Goal: Task Accomplishment & Management: Manage account settings

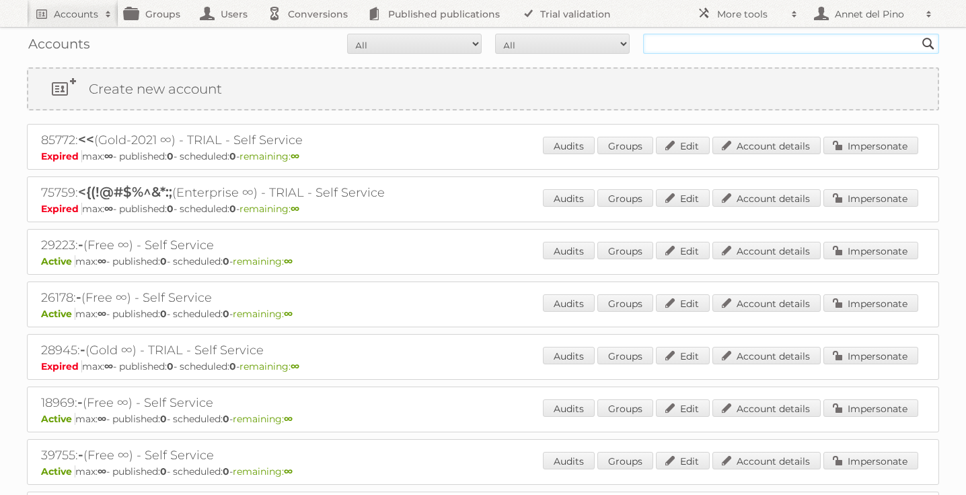
click at [701, 46] on input "text" at bounding box center [791, 44] width 296 height 20
paste input "[EMAIL_ADDRESS][DOMAIN_NAME]"
type input "[EMAIL_ADDRESS][DOMAIN_NAME]"
click at [919, 34] on input "Search" at bounding box center [929, 44] width 20 height 20
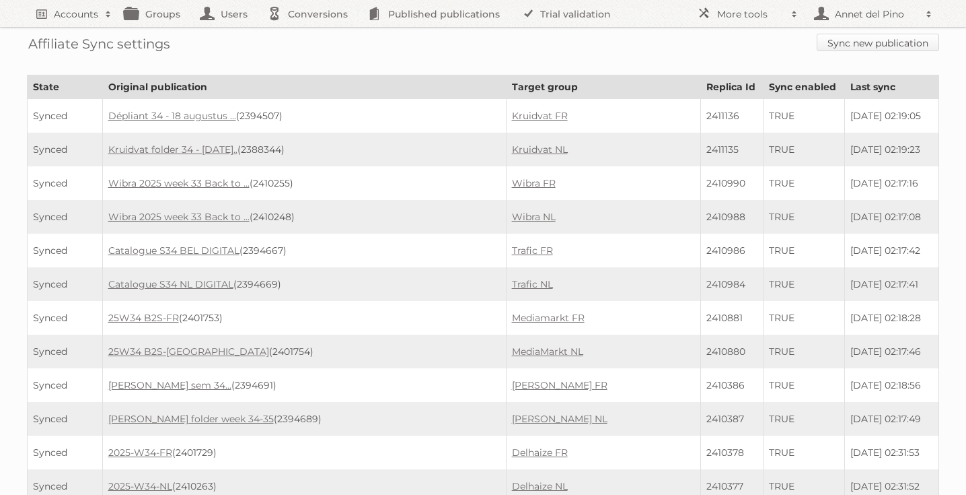
click at [866, 48] on link "Sync new publication" at bounding box center [878, 42] width 122 height 17
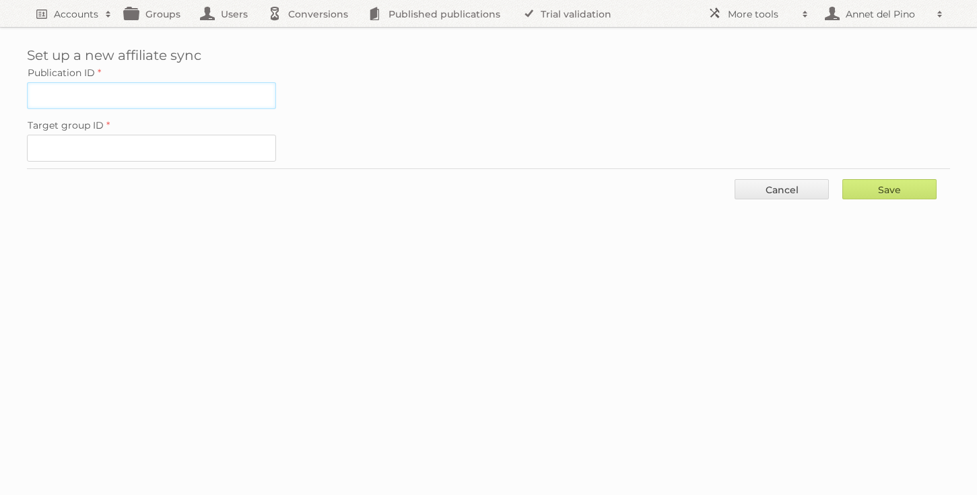
click at [135, 102] on input "Publication ID" at bounding box center [151, 95] width 249 height 27
paste input "2412207"
type input "2412207"
click at [199, 136] on input "Target group ID" at bounding box center [151, 148] width 249 height 27
paste input "60853"
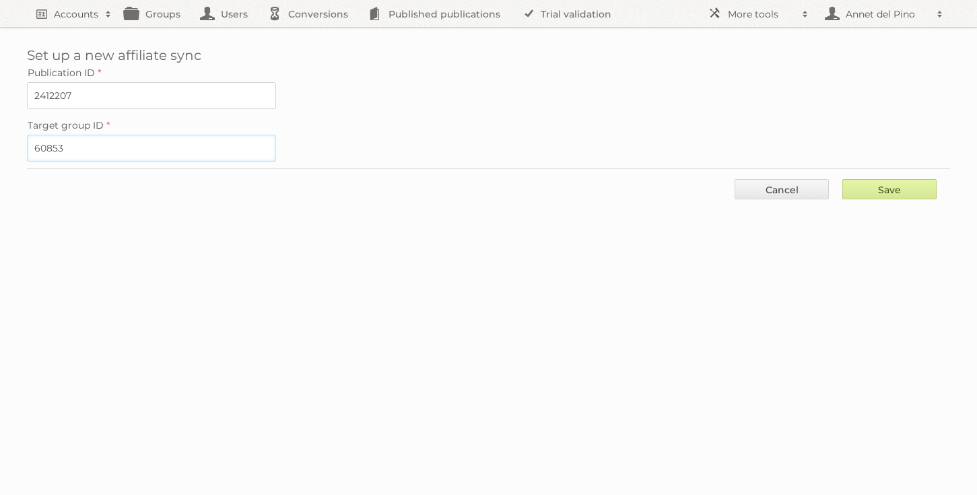
type input "60853"
click at [890, 186] on input "Save" at bounding box center [889, 189] width 94 height 20
type input "..."
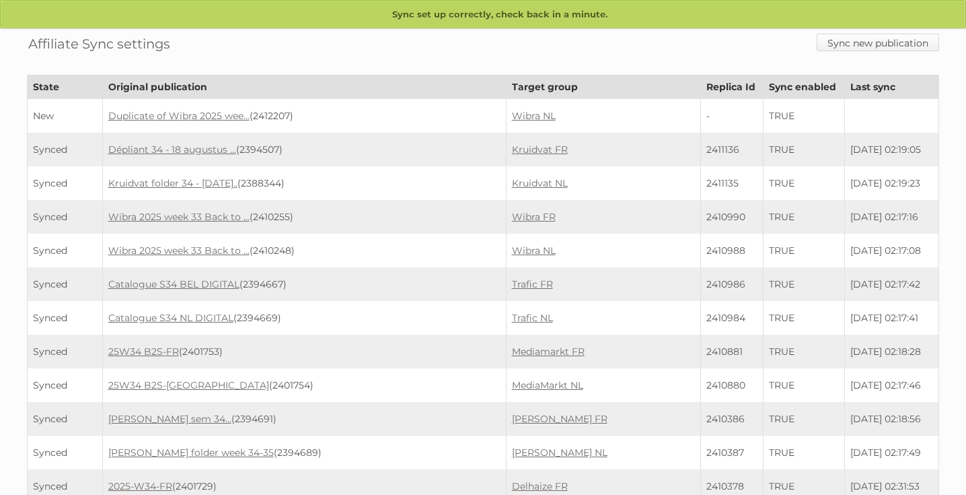
click at [871, 44] on link "Sync new publication" at bounding box center [878, 42] width 122 height 17
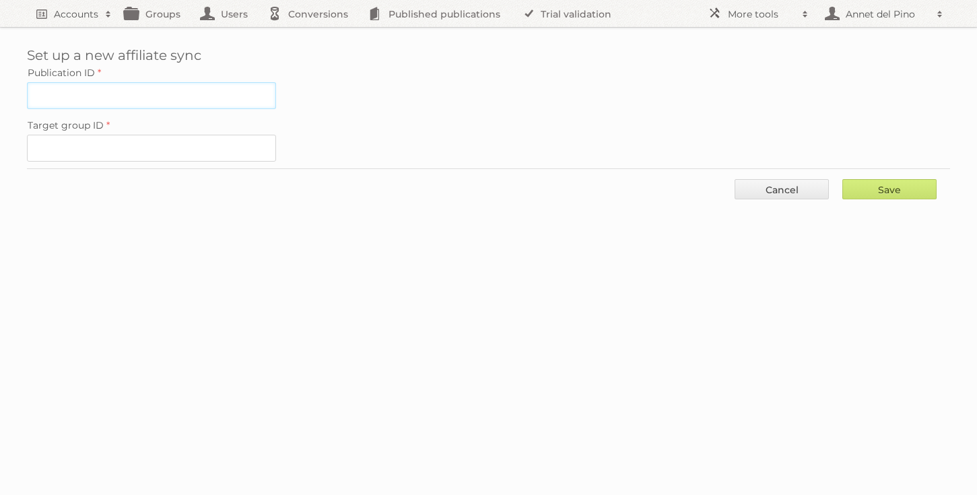
click at [179, 98] on input "Publication ID" at bounding box center [151, 95] width 249 height 27
paste input "2411991"
type input "2411991"
click at [217, 151] on input "Target group ID" at bounding box center [151, 148] width 249 height 27
paste input "60852"
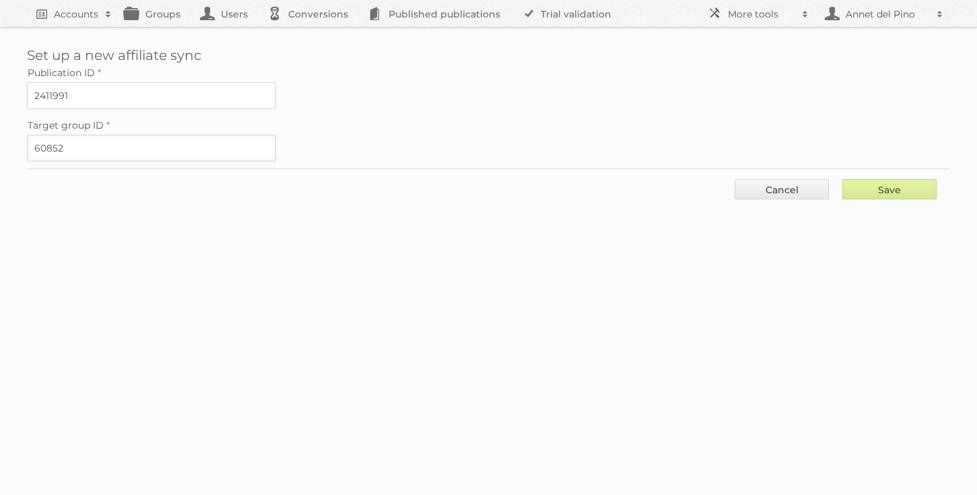
type input "60852"
click at [882, 186] on input "Save" at bounding box center [889, 189] width 94 height 20
type input "..."
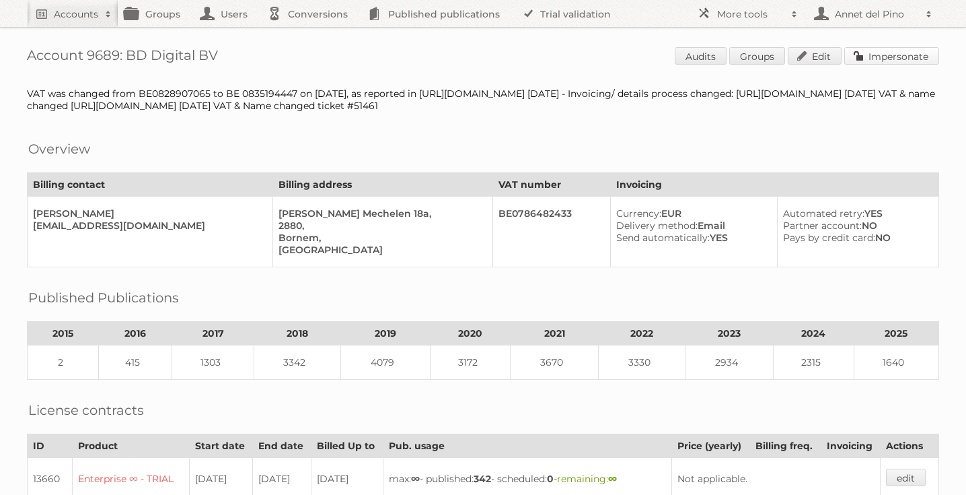
click at [899, 56] on link "Impersonate" at bounding box center [892, 55] width 95 height 17
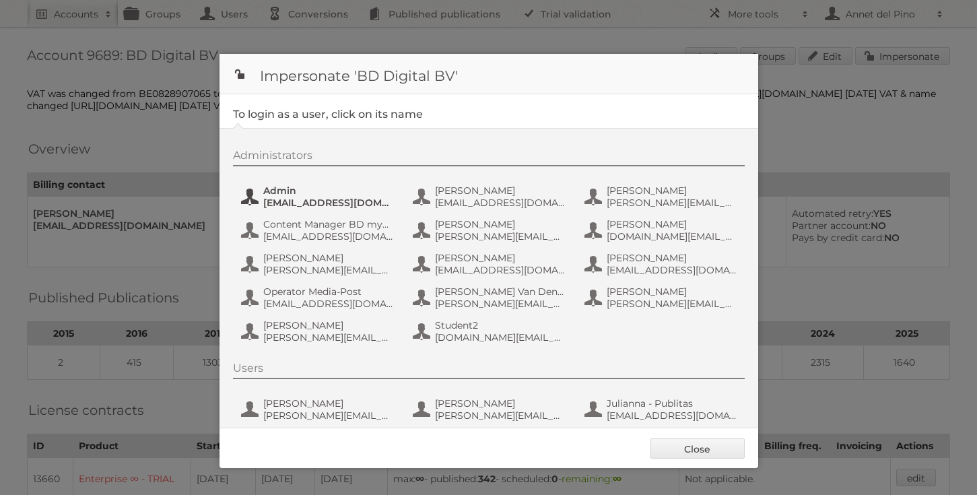
click at [307, 201] on span "admin@agilys.com" at bounding box center [328, 203] width 131 height 12
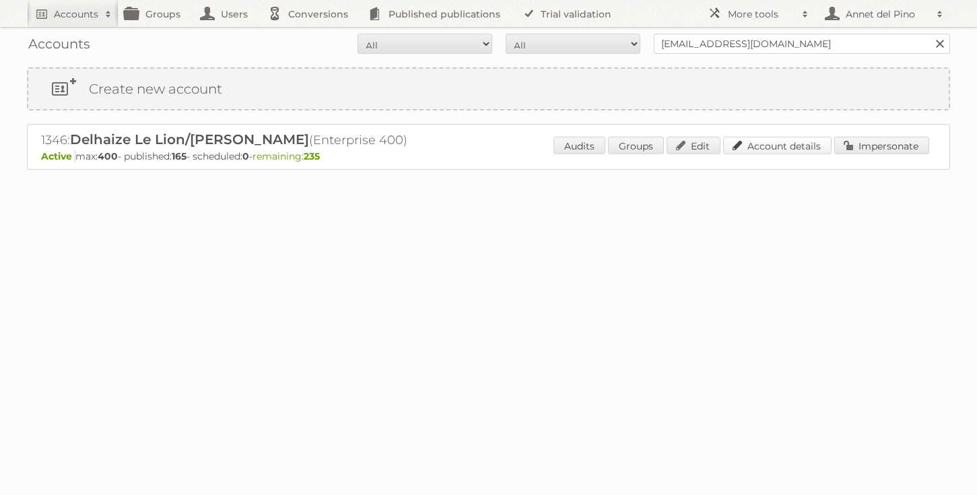
click at [750, 141] on link "Account details" at bounding box center [777, 145] width 108 height 17
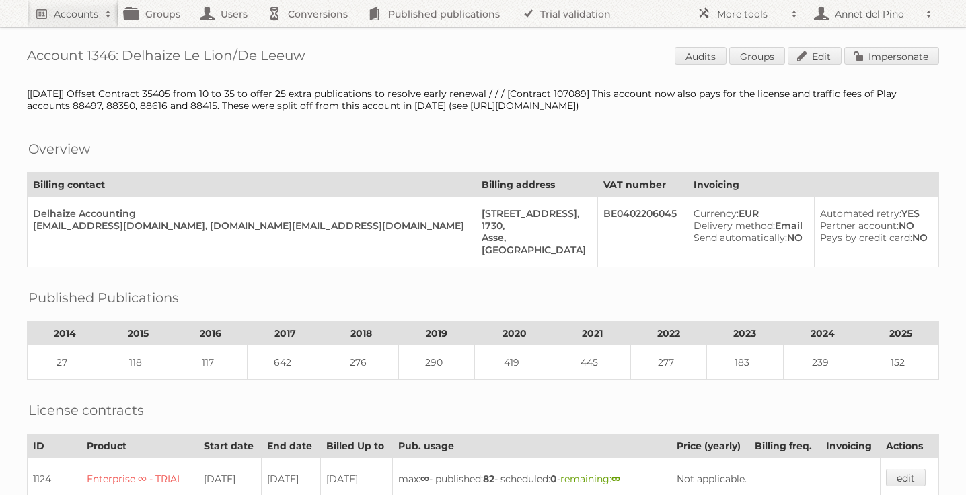
click at [870, 57] on link "Impersonate" at bounding box center [892, 55] width 95 height 17
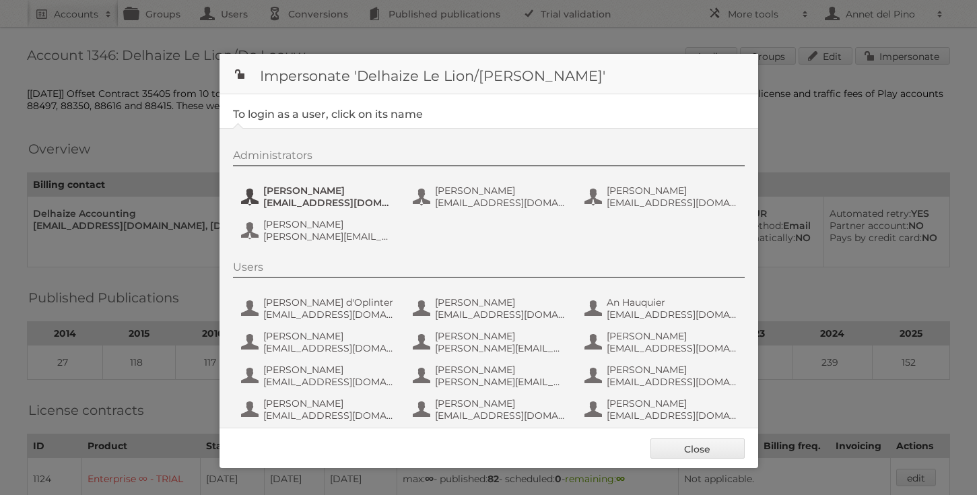
click at [299, 201] on span "[EMAIL_ADDRESS][DOMAIN_NAME]" at bounding box center [328, 203] width 131 height 12
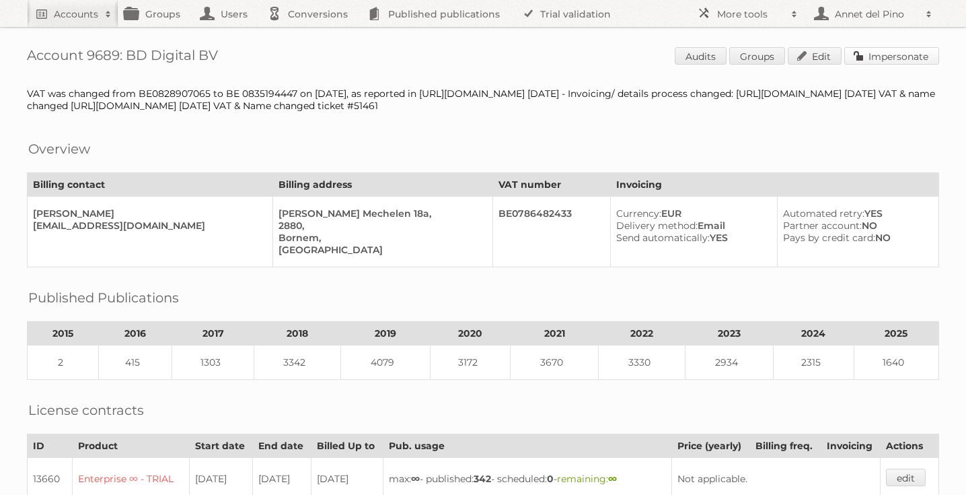
click at [894, 56] on link "Impersonate" at bounding box center [892, 55] width 95 height 17
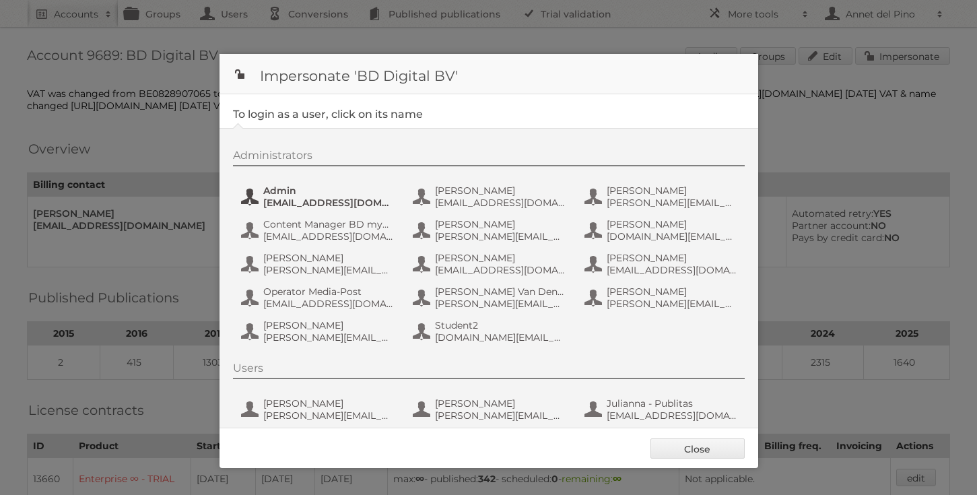
click at [314, 198] on span "admin@agilys.com" at bounding box center [328, 203] width 131 height 12
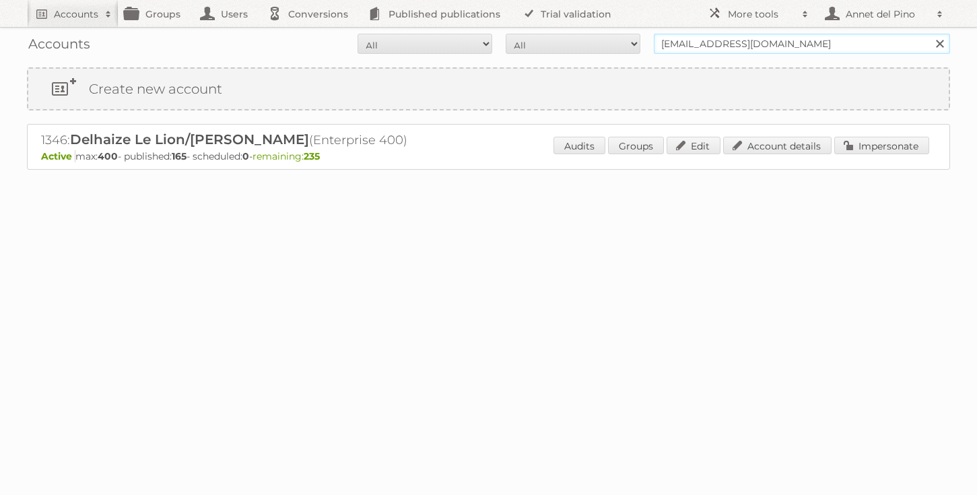
click at [754, 44] on input "[EMAIL_ADDRESS][DOMAIN_NAME]" at bounding box center [802, 44] width 296 height 20
click at [754, 44] on input "Rzekalmi@delhaize.be" at bounding box center [802, 44] width 296 height 20
paste input "wangdan@jiuyiinfo.com"
type input "wangdan@jiuyiinfo.com"
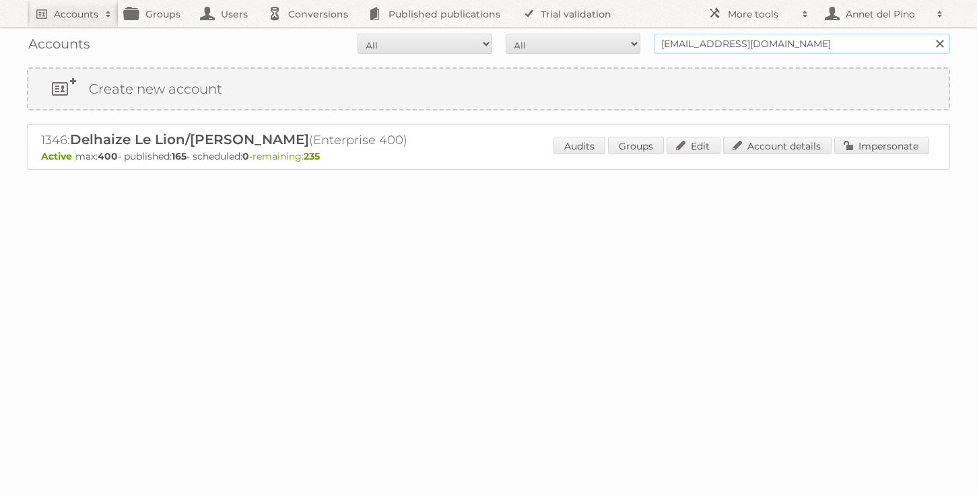
click at [929, 34] on input "Search" at bounding box center [939, 44] width 20 height 20
click at [775, 147] on link "Account details" at bounding box center [777, 145] width 108 height 17
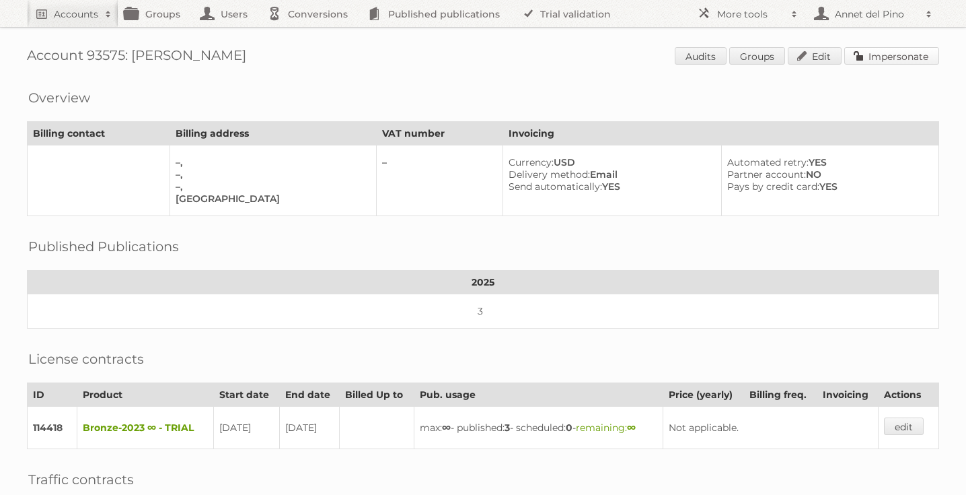
click at [935, 55] on link "Impersonate" at bounding box center [892, 55] width 95 height 17
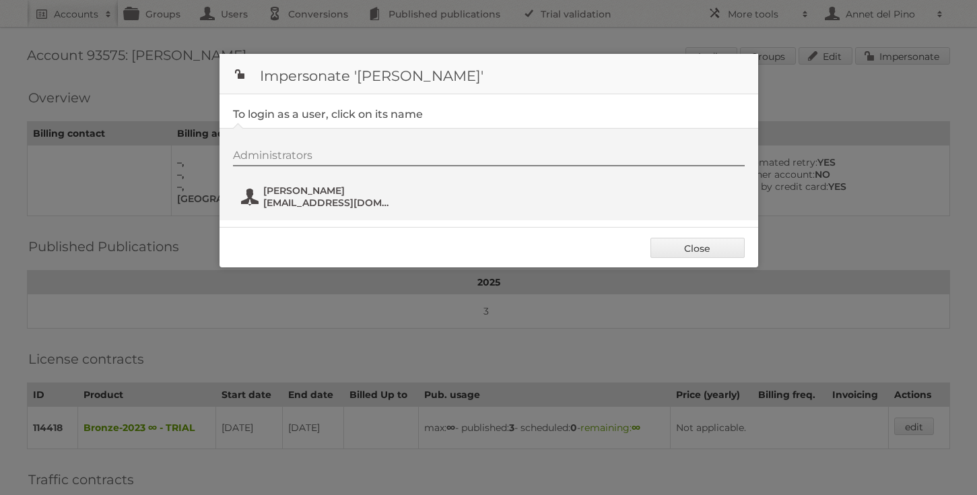
click at [306, 194] on span "Dana Wang" at bounding box center [328, 190] width 131 height 12
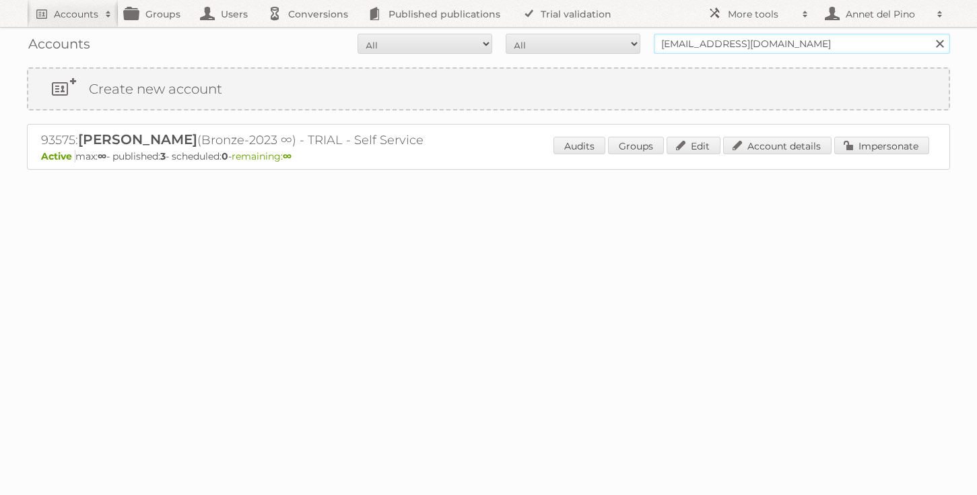
click at [693, 48] on input "wangdan@jiuyiinfo.com" at bounding box center [802, 44] width 296 height 20
click at [693, 48] on input "[EMAIL_ADDRESS][DOMAIN_NAME]" at bounding box center [802, 44] width 296 height 20
type input "annet@publitas.com"
click at [929, 34] on input "Search" at bounding box center [939, 44] width 20 height 20
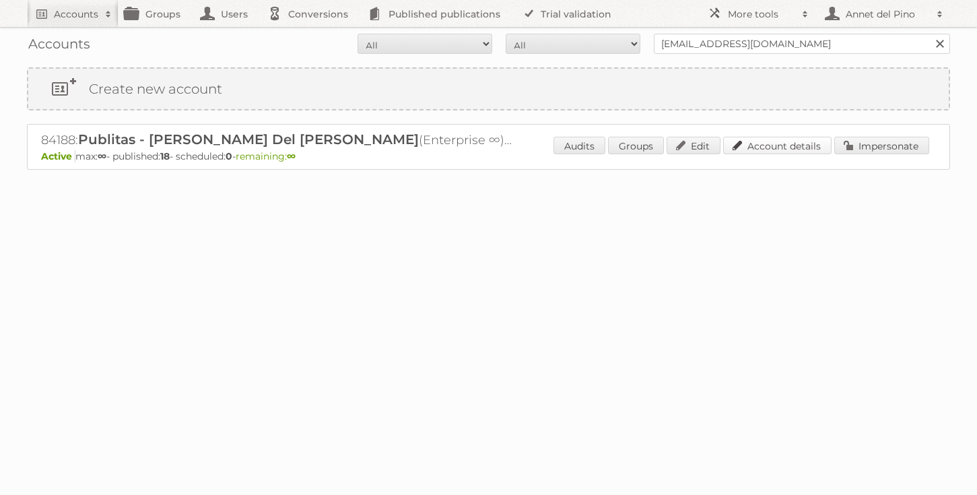
click at [779, 150] on link "Account details" at bounding box center [777, 145] width 108 height 17
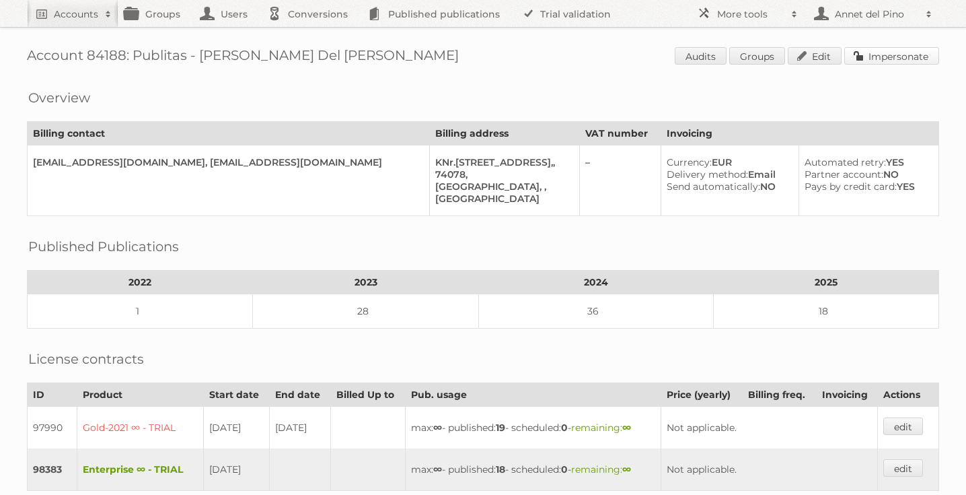
click at [920, 47] on link "Impersonate" at bounding box center [892, 55] width 95 height 17
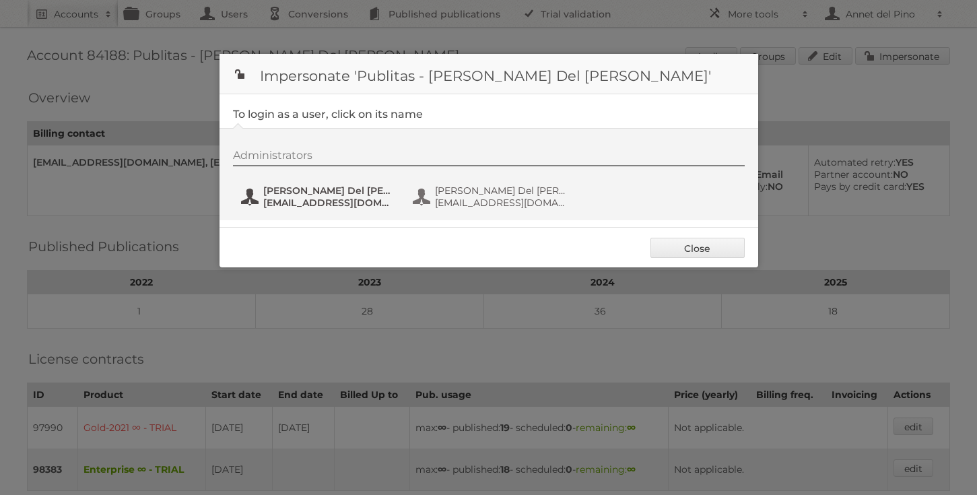
click at [299, 192] on span "[PERSON_NAME]" at bounding box center [328, 190] width 131 height 12
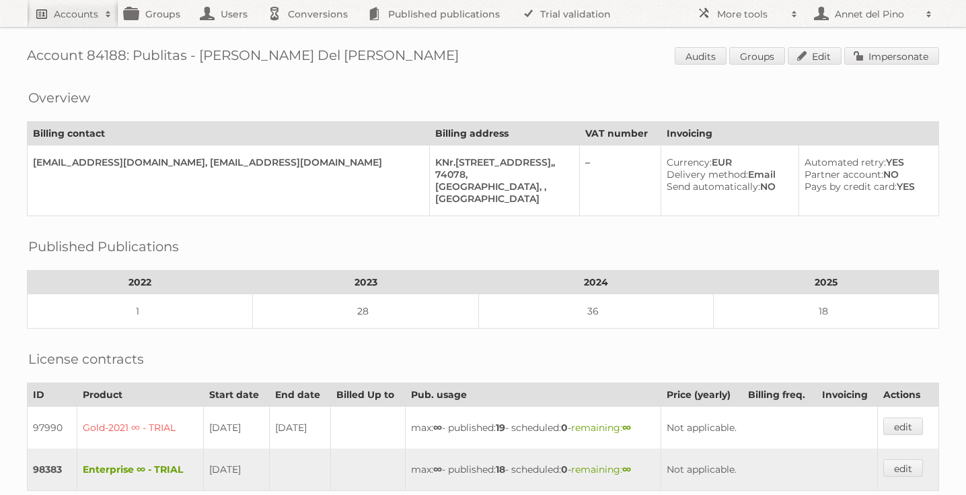
click at [82, 16] on h2 "Accounts" at bounding box center [76, 13] width 44 height 13
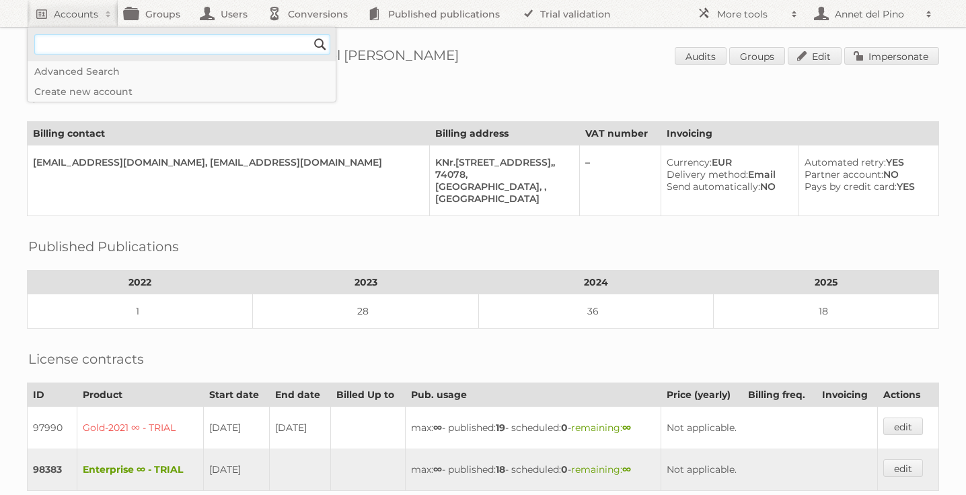
paste input"] "93256"
type input"] "93256"
click at [310, 34] on input "Search" at bounding box center [320, 44] width 20 height 20
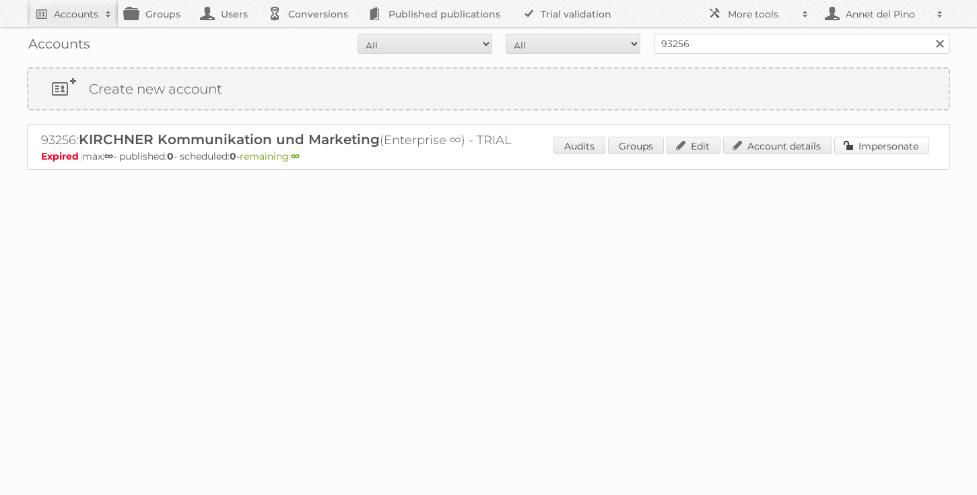
click at [861, 137] on link "Impersonate" at bounding box center [881, 145] width 95 height 17
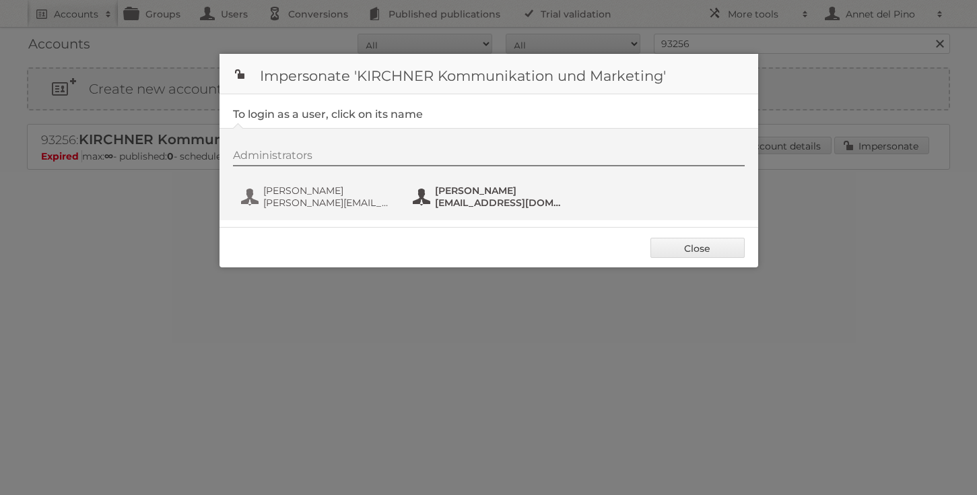
click at [528, 197] on span "uffmann@kirchner-kum.de" at bounding box center [500, 203] width 131 height 12
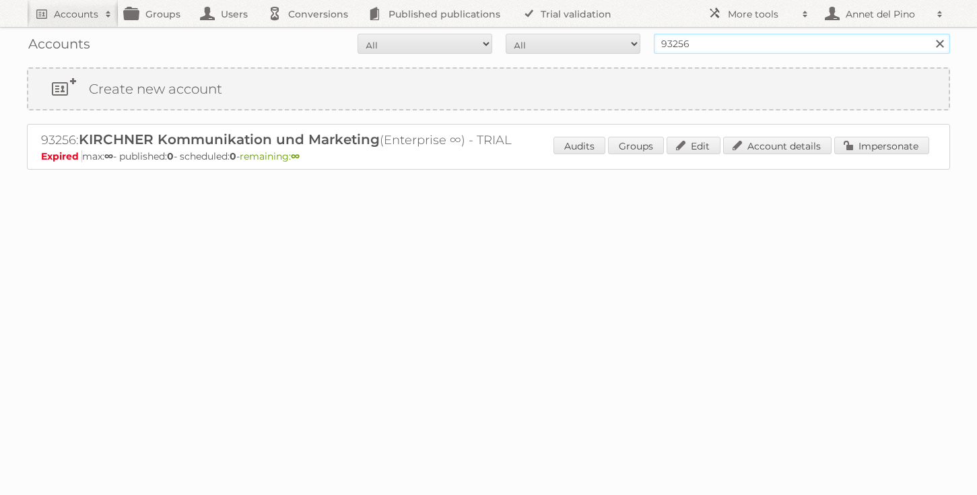
click at [721, 49] on input "93256" at bounding box center [802, 44] width 296 height 20
paste input "93507"
type input "93507"
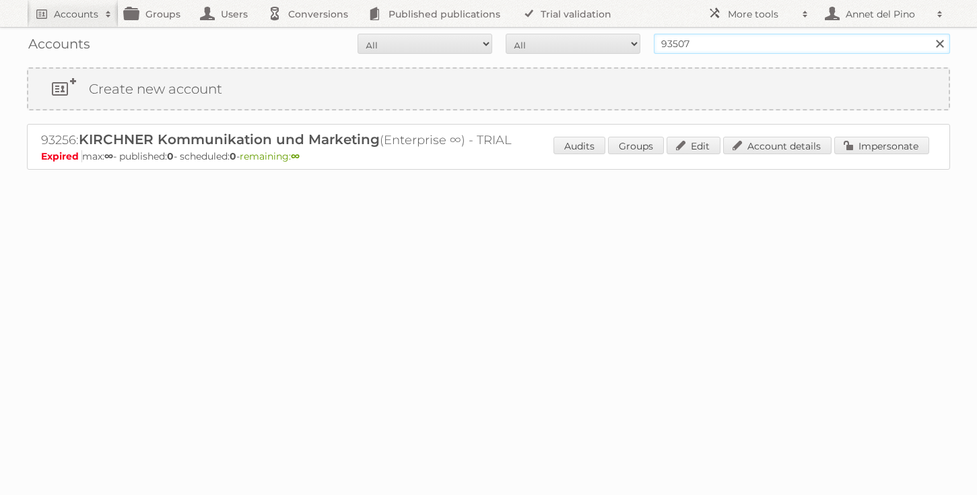
click at [929, 34] on input "Search" at bounding box center [939, 44] width 20 height 20
click at [781, 137] on link "Account details" at bounding box center [777, 145] width 108 height 17
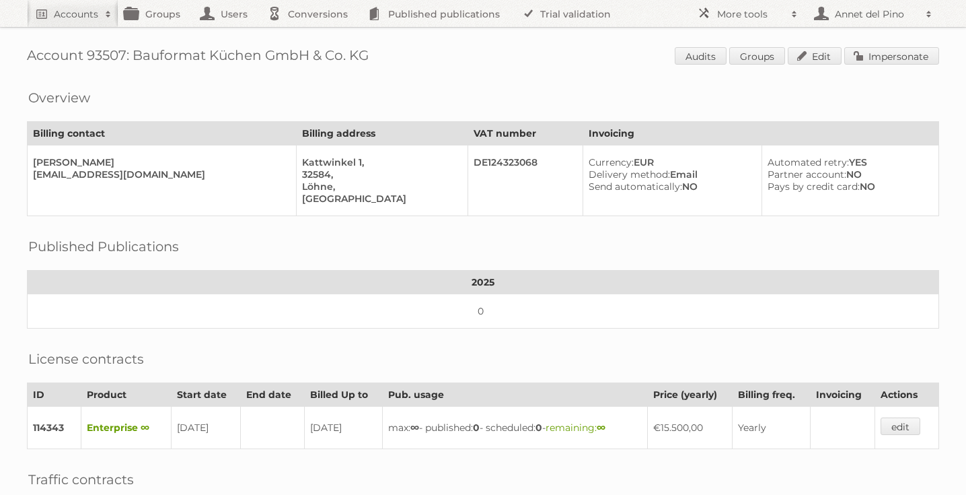
click at [874, 65] on span "Audits Groups Edit Impersonate" at bounding box center [807, 57] width 264 height 20
click at [874, 53] on link "Impersonate" at bounding box center [892, 55] width 95 height 17
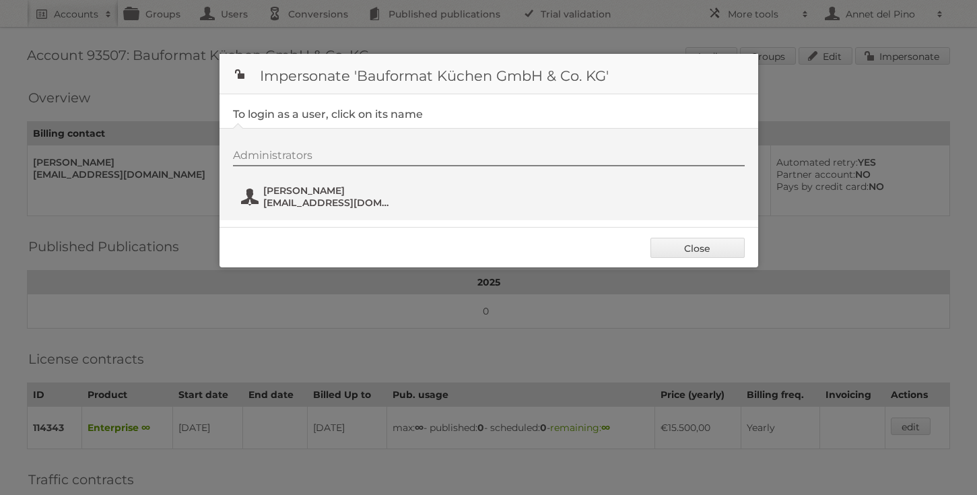
click at [351, 199] on span "fkrueger@bauformat.de" at bounding box center [328, 203] width 131 height 12
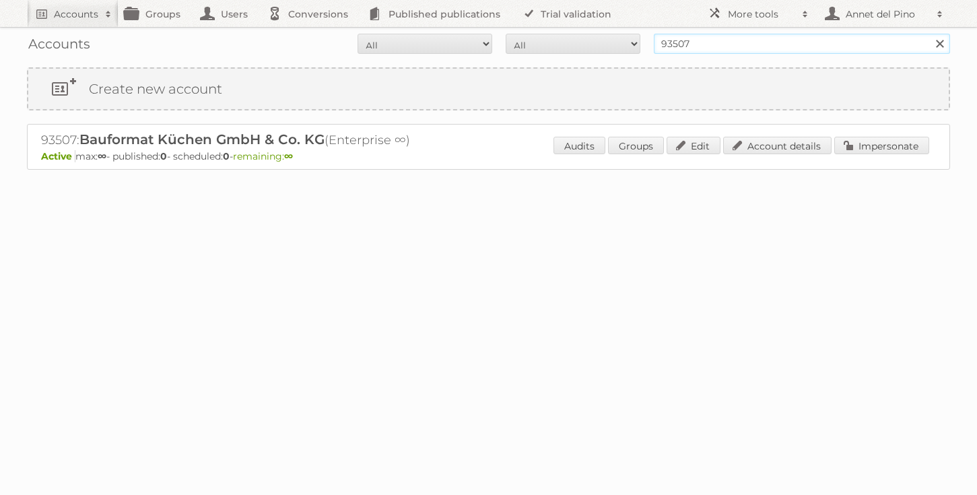
click at [701, 49] on input "93507" at bounding box center [802, 44] width 296 height 20
type input "[EMAIL_ADDRESS][DOMAIN_NAME]"
click at [929, 34] on input "Search" at bounding box center [939, 44] width 20 height 20
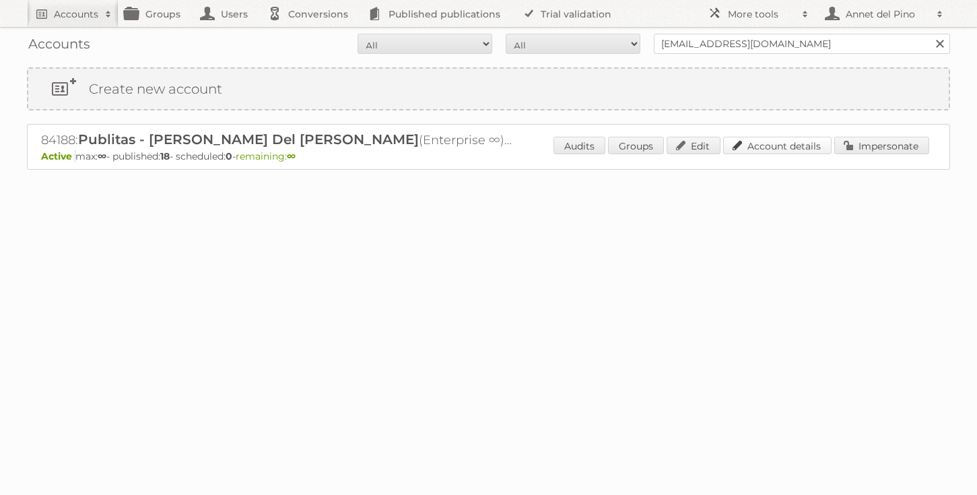
click at [752, 150] on link "Account details" at bounding box center [777, 145] width 108 height 17
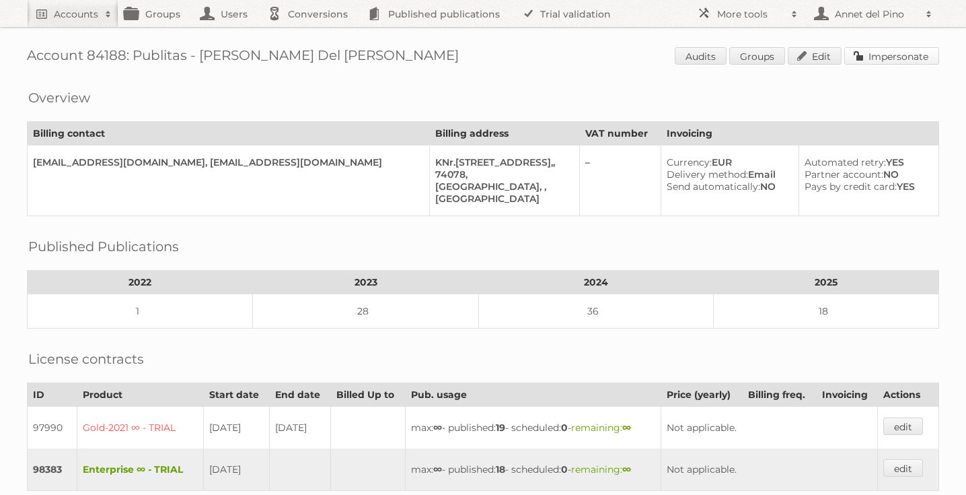
click at [864, 57] on link "Impersonate" at bounding box center [892, 55] width 95 height 17
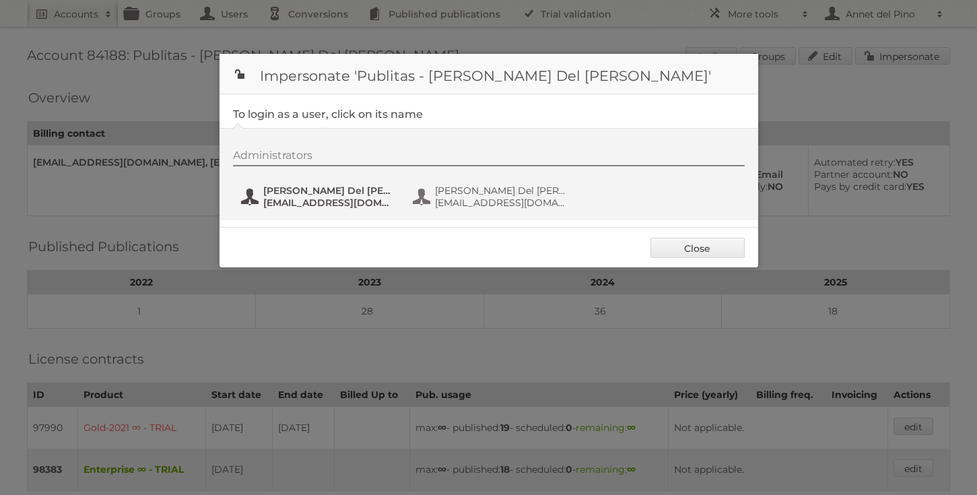
click at [315, 186] on span "[PERSON_NAME] Del [PERSON_NAME]" at bounding box center [328, 190] width 131 height 12
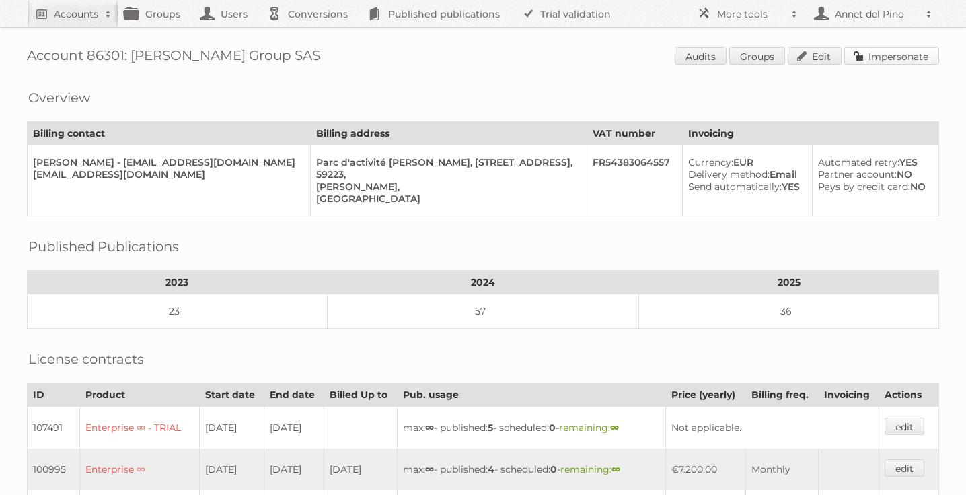
click at [929, 55] on link "Impersonate" at bounding box center [892, 55] width 95 height 17
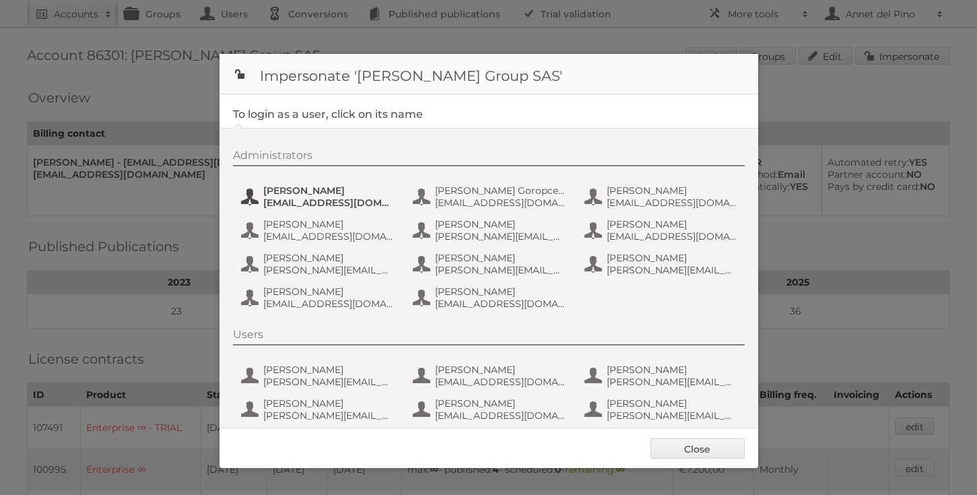
click at [379, 203] on span "dan_cure@bradycorp.com" at bounding box center [328, 203] width 131 height 12
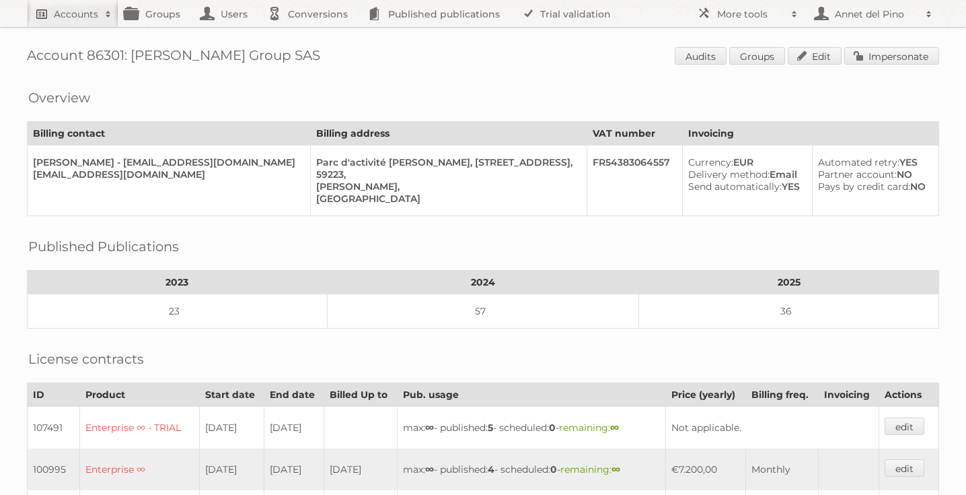
click at [57, 15] on h2 "Accounts" at bounding box center [76, 13] width 44 height 13
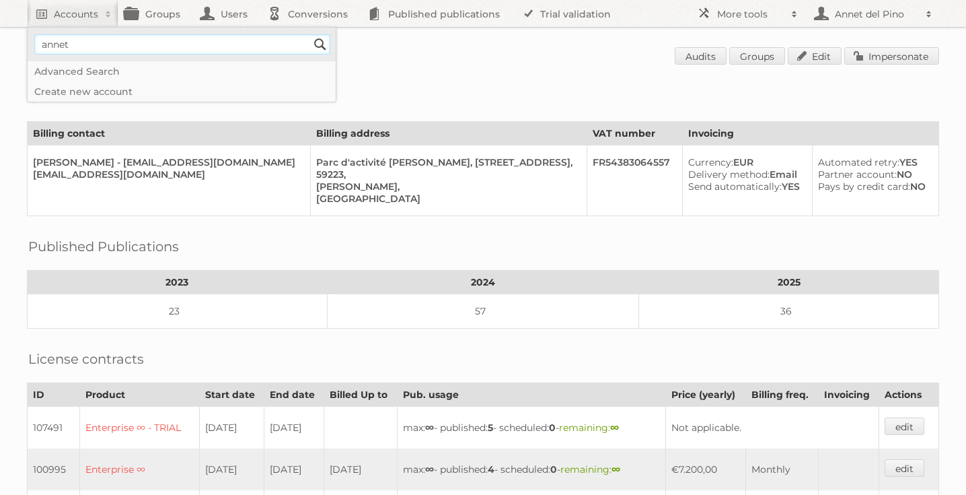
type input"] "[EMAIL_ADDRESS][DOMAIN_NAME]"
click at [317, 43] on input "Search" at bounding box center [320, 44] width 20 height 20
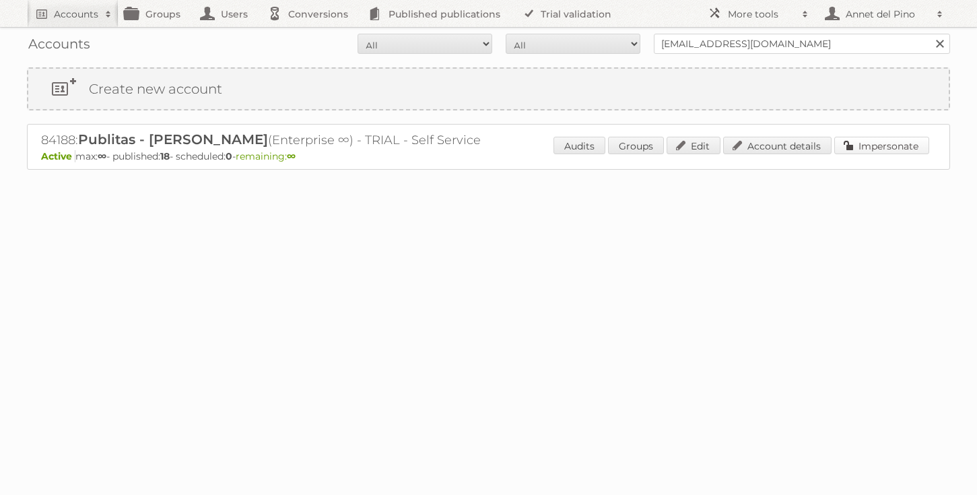
click at [892, 149] on link "Impersonate" at bounding box center [881, 145] width 95 height 17
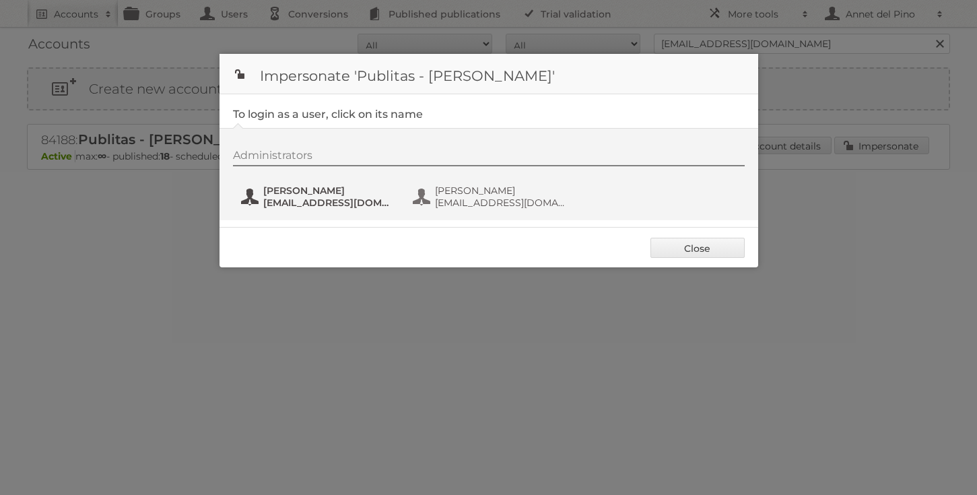
click at [275, 201] on span "[EMAIL_ADDRESS][DOMAIN_NAME]" at bounding box center [328, 203] width 131 height 12
